Goal: Learn about a topic: Learn about a topic

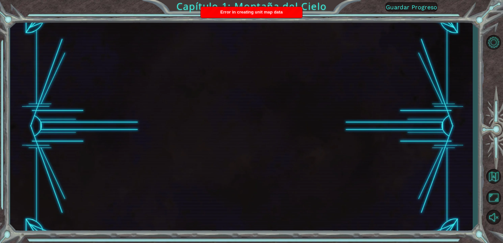
click at [439, 172] on div at bounding box center [241, 125] width 462 height 213
click at [410, 5] on span "Guardar Progreso" at bounding box center [411, 7] width 52 height 7
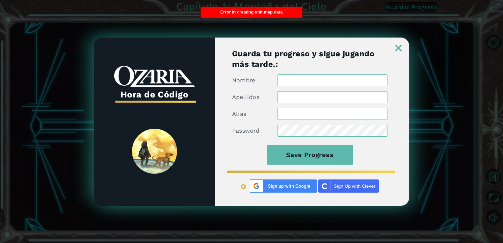
type input "[EMAIL_ADDRESS][DOMAIN_NAME]"
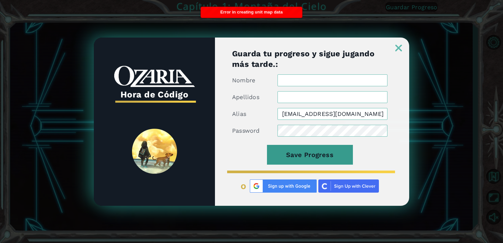
click at [331, 152] on button "Save Progress" at bounding box center [310, 155] width 86 height 20
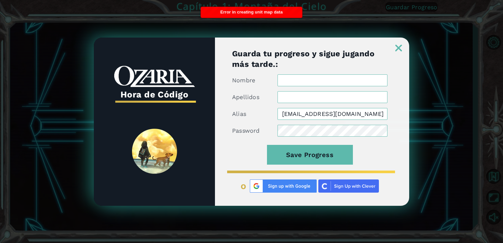
click at [334, 82] on input "Nombre" at bounding box center [332, 80] width 110 height 12
type input "Aide"
click at [334, 94] on input "Apellidos" at bounding box center [332, 97] width 110 height 12
type input "[PERSON_NAME]"
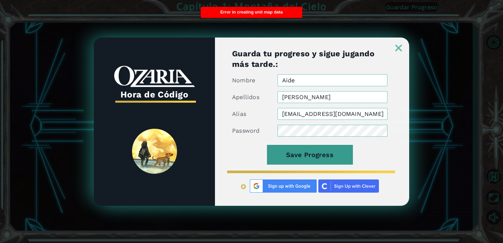
click at [328, 159] on button "Save Progress" at bounding box center [310, 155] width 86 height 20
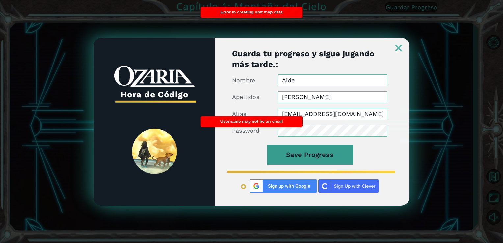
click at [328, 159] on button "Save Progress" at bounding box center [310, 155] width 86 height 20
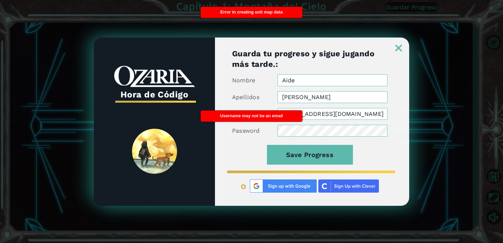
click at [397, 48] on img at bounding box center [398, 48] width 7 height 7
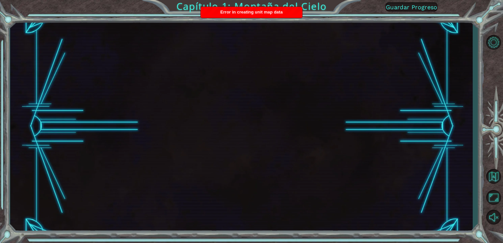
click at [420, 5] on span "Guardar Progreso" at bounding box center [411, 7] width 52 height 7
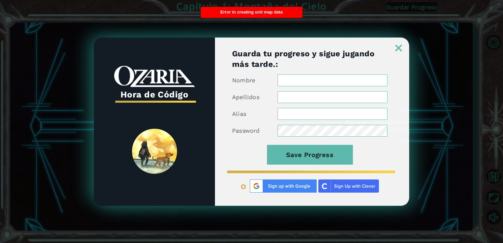
type input "[EMAIL_ADDRESS][DOMAIN_NAME]"
click at [86, 77] on div "Hora de Código Guarda tu progreso y sigue jugando más tarde.: Nombre Apellidos …" at bounding box center [251, 121] width 503 height 243
click at [399, 48] on img at bounding box center [398, 48] width 7 height 7
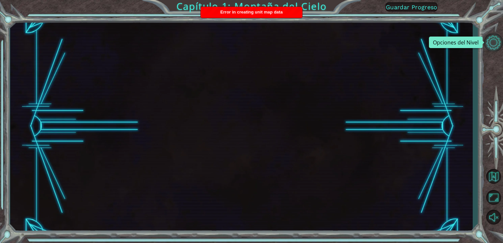
click at [496, 41] on button "Opciones del Nivel" at bounding box center [492, 43] width 19 height 18
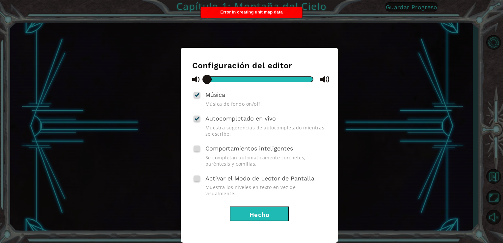
click at [279, 206] on button "Hecho" at bounding box center [259, 213] width 59 height 15
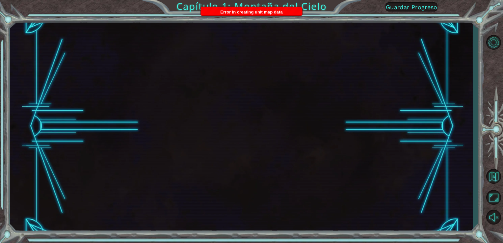
click at [279, 206] on div at bounding box center [241, 125] width 462 height 213
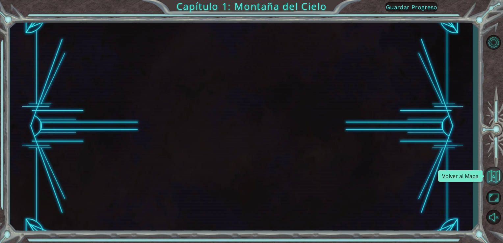
click at [494, 175] on button "Volver al Mapa" at bounding box center [492, 175] width 19 height 19
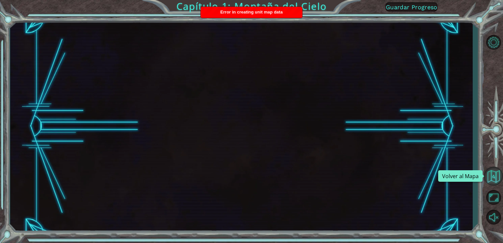
click at [494, 175] on button "Volver al Mapa" at bounding box center [492, 175] width 19 height 19
click at [495, 176] on button "Volver al Mapa" at bounding box center [492, 175] width 19 height 19
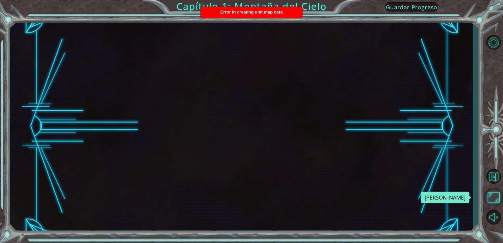
click at [499, 197] on button "Maximizar Navegador" at bounding box center [492, 197] width 19 height 18
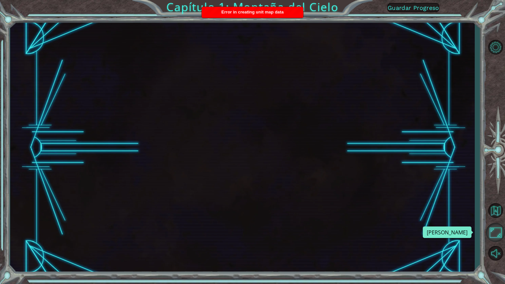
click at [495, 228] on button "Maximizar Navegador" at bounding box center [495, 232] width 19 height 19
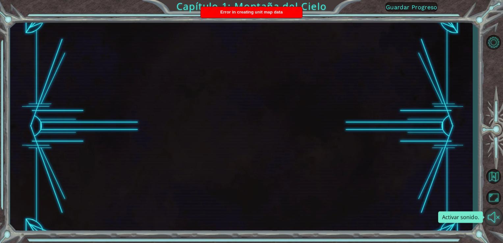
click at [496, 212] on button "Activar sonido." at bounding box center [492, 217] width 19 height 18
click at [496, 212] on button "Silencio" at bounding box center [492, 217] width 19 height 18
click at [430, 7] on span "Guardar Progreso" at bounding box center [411, 7] width 52 height 7
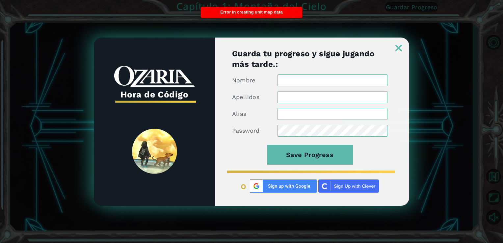
type input "[EMAIL_ADDRESS][DOMAIN_NAME]"
click at [326, 85] on input "Nombre" at bounding box center [332, 80] width 110 height 12
type input "Aide"
type input "[PERSON_NAME]"
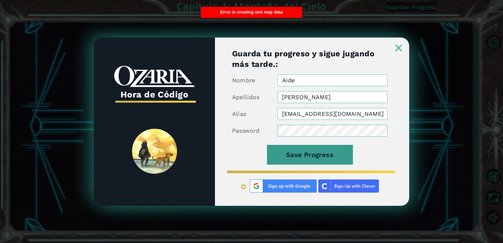
click at [307, 156] on button "Save Progress" at bounding box center [310, 155] width 86 height 20
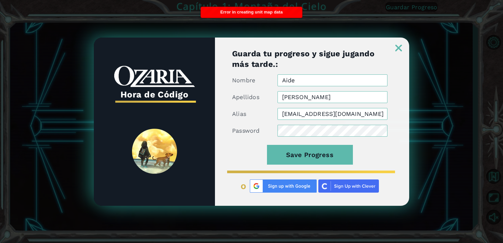
click at [395, 48] on div at bounding box center [312, 44] width 194 height 14
click at [399, 47] on img at bounding box center [398, 48] width 7 height 7
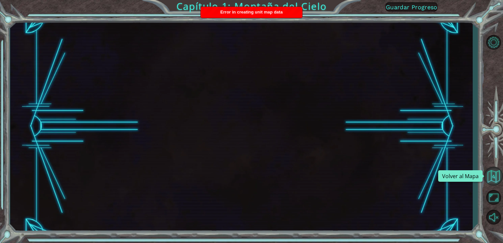
click at [493, 176] on button "Volver al Mapa" at bounding box center [492, 175] width 19 height 19
